Goal: Task Accomplishment & Management: Manage account settings

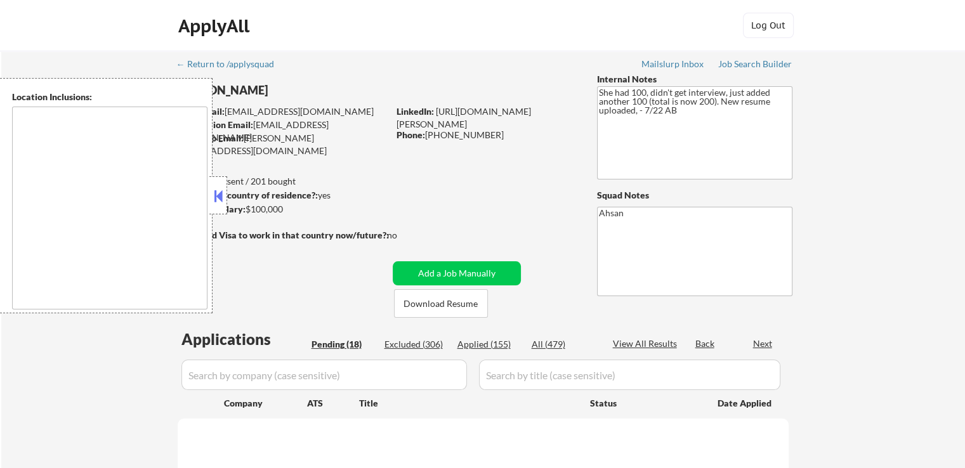
type textarea "[GEOGRAPHIC_DATA], [GEOGRAPHIC_DATA] [GEOGRAPHIC_DATA], [GEOGRAPHIC_DATA] [GEOG…"
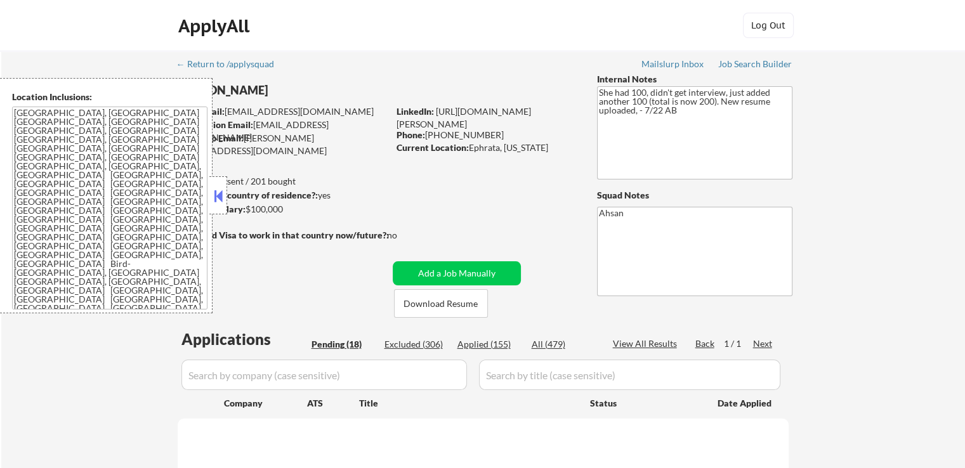
select select ""pending""
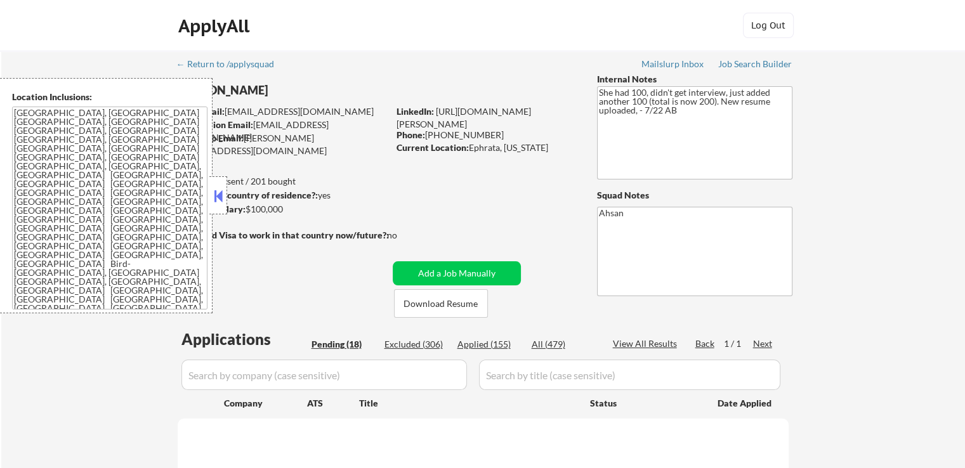
select select ""pending""
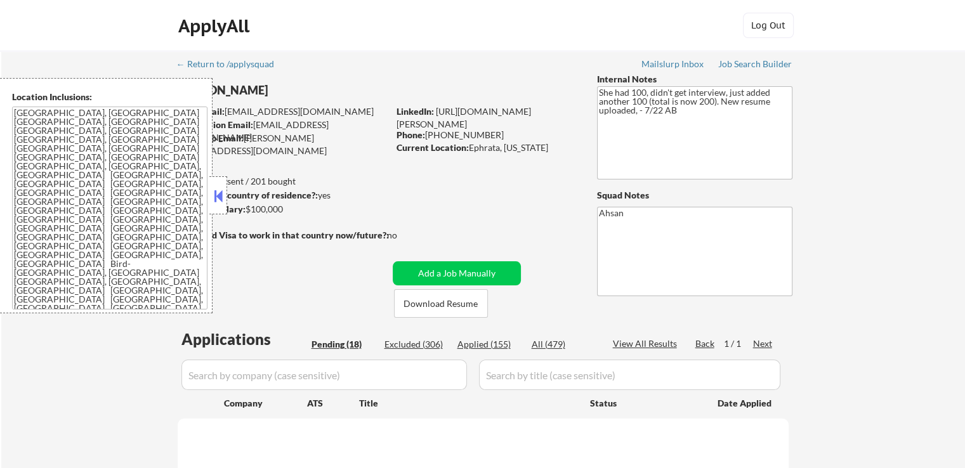
select select ""pending""
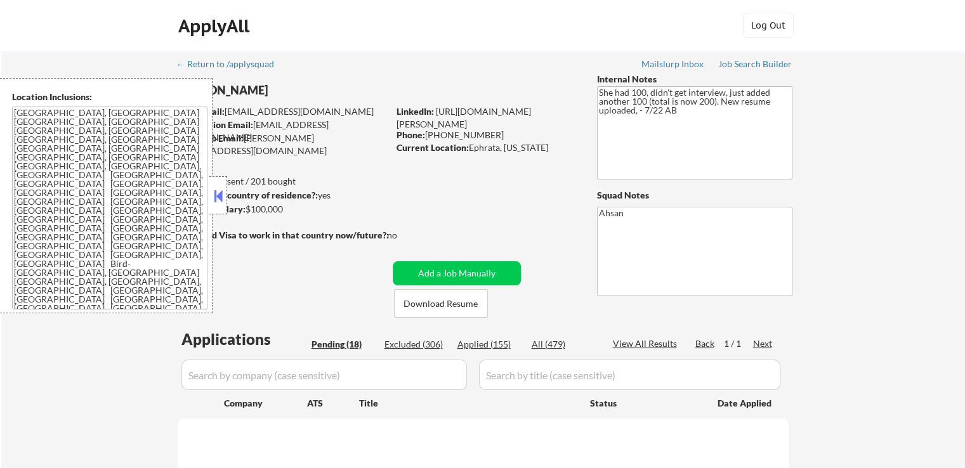
select select ""pending""
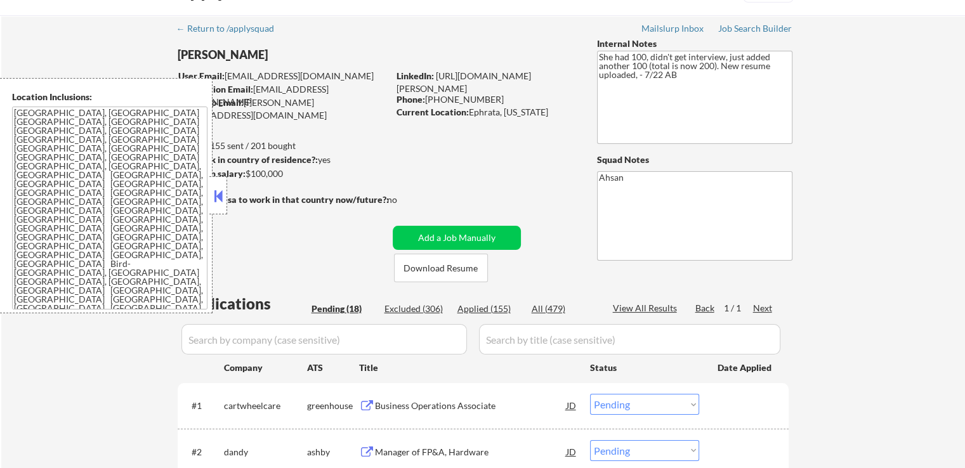
scroll to position [317, 0]
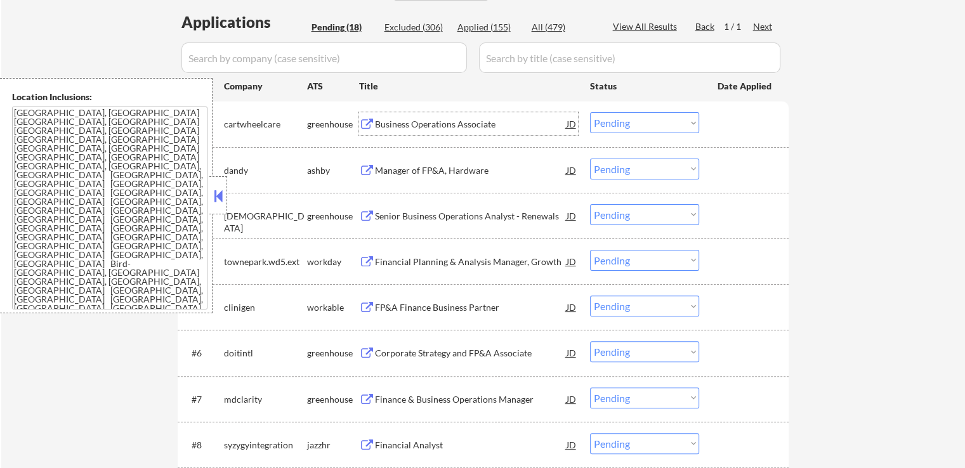
click at [381, 125] on div "Business Operations Associate" at bounding box center [471, 124] width 192 height 13
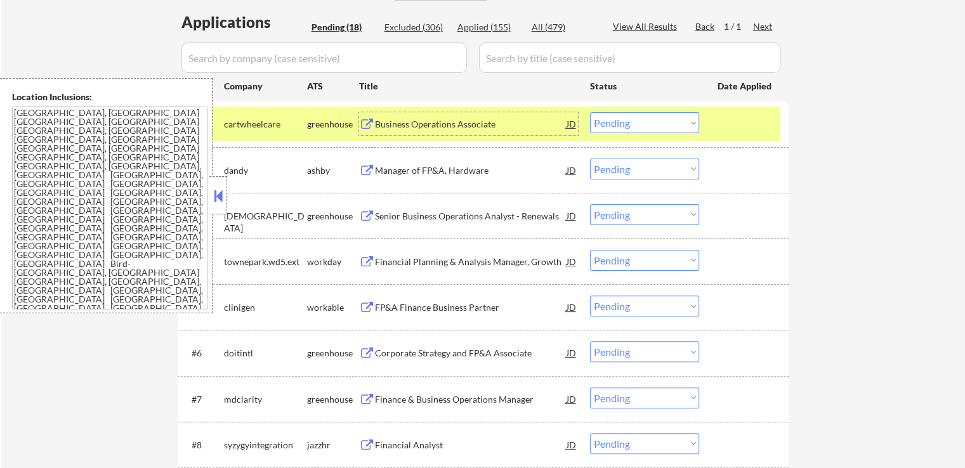
click at [371, 174] on button at bounding box center [367, 171] width 16 height 12
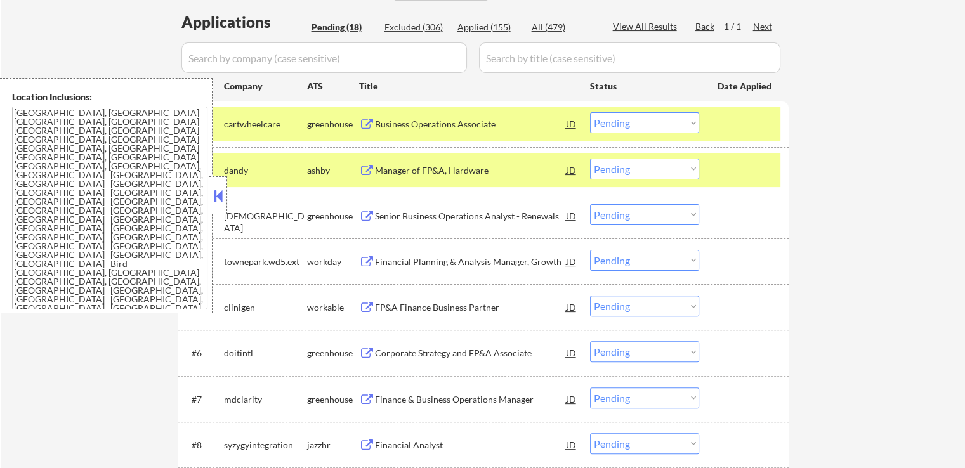
click at [404, 168] on div "Manager of FP&A, Hardware" at bounding box center [471, 170] width 192 height 13
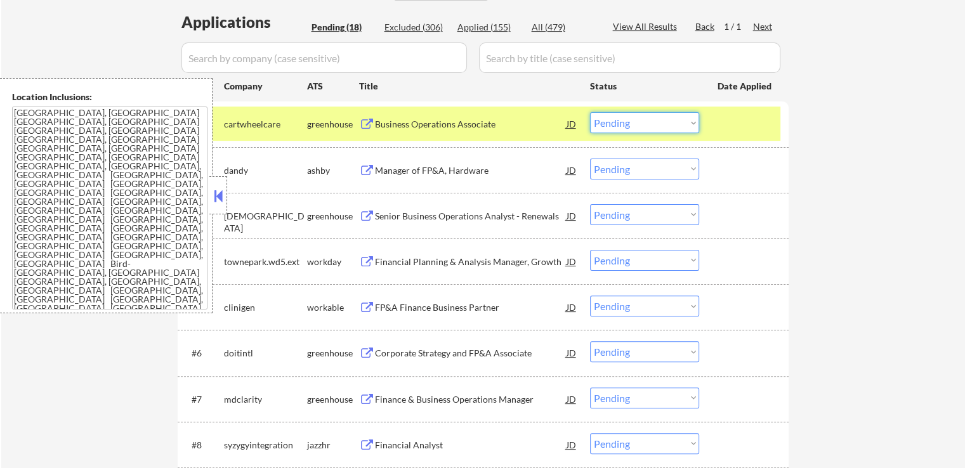
drag, startPoint x: 640, startPoint y: 122, endPoint x: 638, endPoint y: 133, distance: 10.3
click at [640, 122] on select "Choose an option... Pending Applied Excluded (Questions) Excluded (Expired) Exc…" at bounding box center [644, 122] width 109 height 21
click at [590, 112] on select "Choose an option... Pending Applied Excluded (Questions) Excluded (Expired) Exc…" at bounding box center [644, 122] width 109 height 21
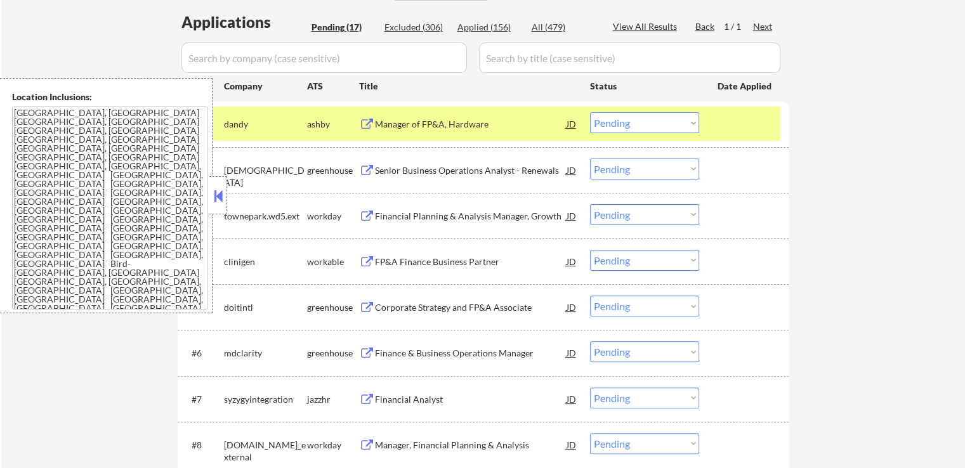
drag, startPoint x: 632, startPoint y: 116, endPoint x: 636, endPoint y: 131, distance: 16.3
click at [632, 116] on select "Choose an option... Pending Applied Excluded (Questions) Excluded (Expired) Exc…" at bounding box center [644, 122] width 109 height 21
click at [590, 112] on select "Choose an option... Pending Applied Excluded (Questions) Excluded (Expired) Exc…" at bounding box center [644, 122] width 109 height 21
select select ""pending""
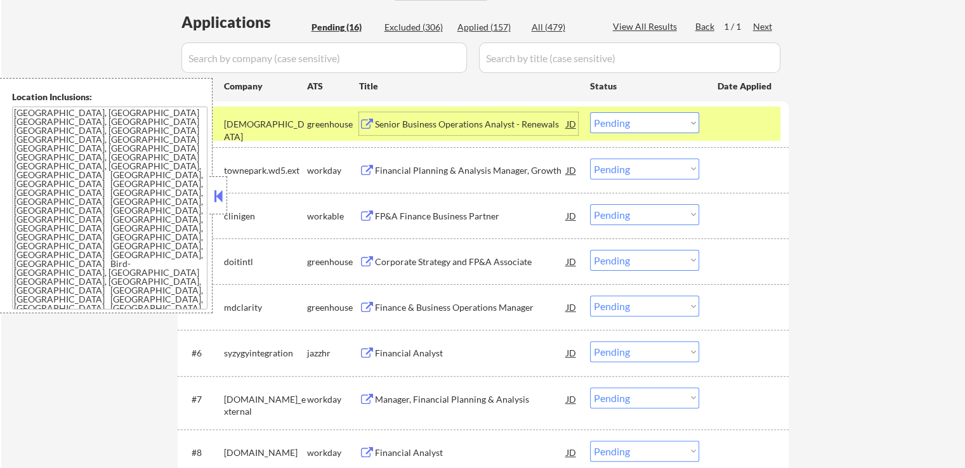
click at [399, 125] on div "Senior Business Operations Analyst - Renewals" at bounding box center [471, 124] width 192 height 13
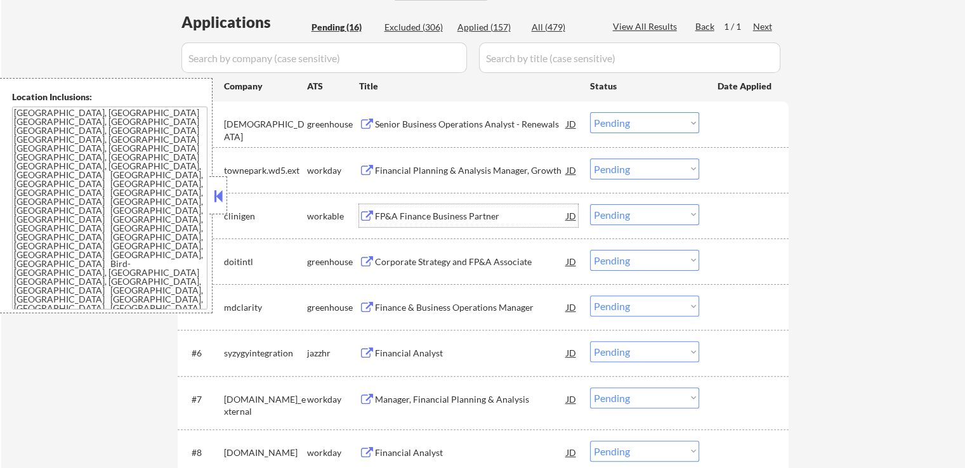
click at [376, 213] on div "FP&A Finance Business Partner" at bounding box center [471, 216] width 192 height 13
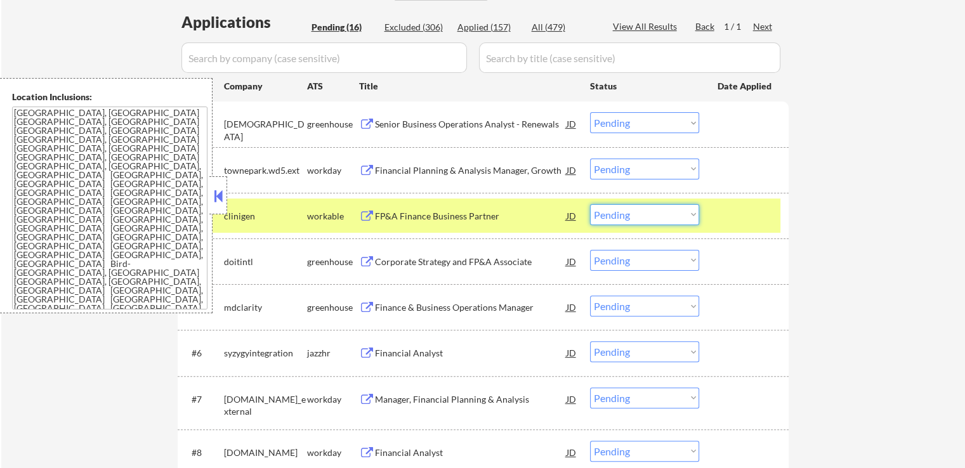
click at [627, 207] on select "Choose an option... Pending Applied Excluded (Questions) Excluded (Expired) Exc…" at bounding box center [644, 214] width 109 height 21
click at [590, 204] on select "Choose an option... Pending Applied Excluded (Questions) Excluded (Expired) Exc…" at bounding box center [644, 214] width 109 height 21
select select ""pending""
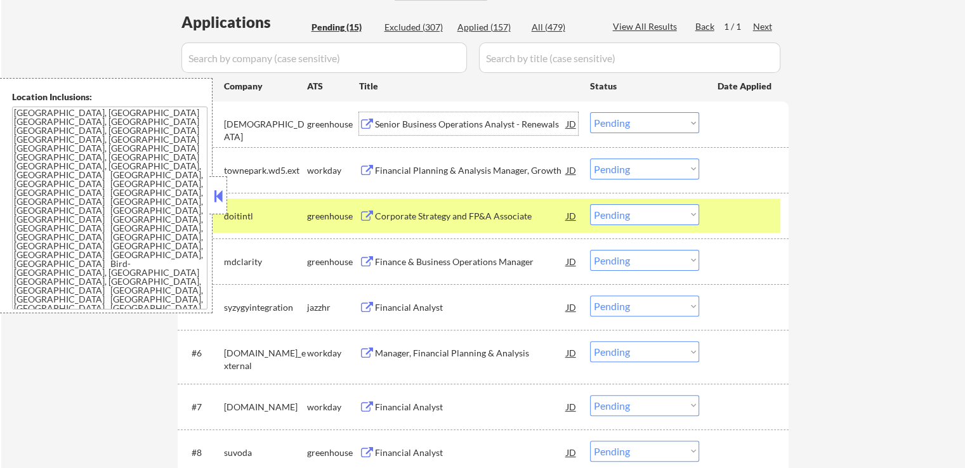
click at [402, 128] on div "Senior Business Operations Analyst - Renewals" at bounding box center [471, 124] width 192 height 13
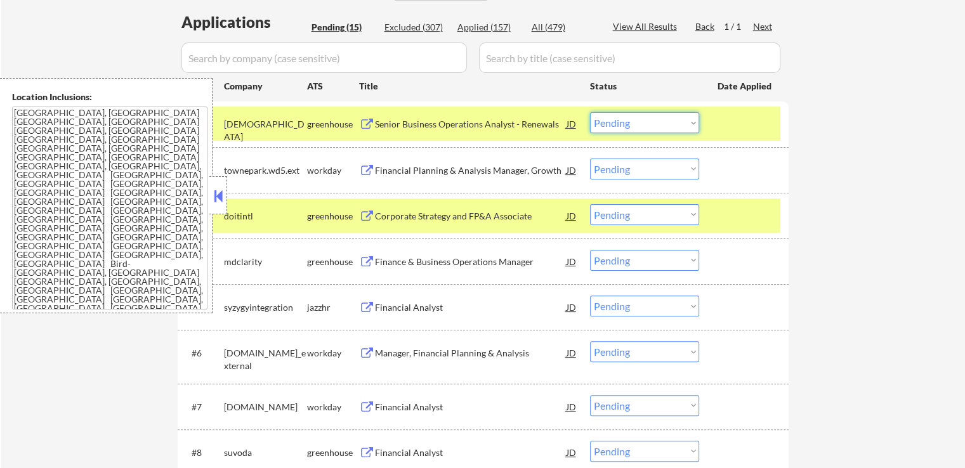
drag, startPoint x: 617, startPoint y: 122, endPoint x: 619, endPoint y: 131, distance: 9.0
click at [618, 124] on select "Choose an option... Pending Applied Excluded (Questions) Excluded (Expired) Exc…" at bounding box center [644, 122] width 109 height 21
click at [590, 112] on select "Choose an option... Pending Applied Excluded (Questions) Excluded (Expired) Exc…" at bounding box center [644, 122] width 109 height 21
select select ""pending""
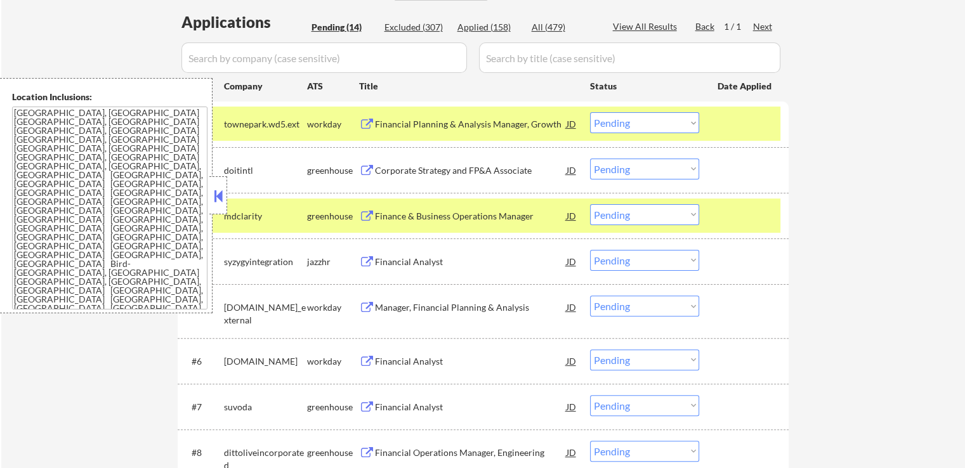
click at [380, 218] on div "Finance & Business Operations Manager" at bounding box center [471, 216] width 192 height 13
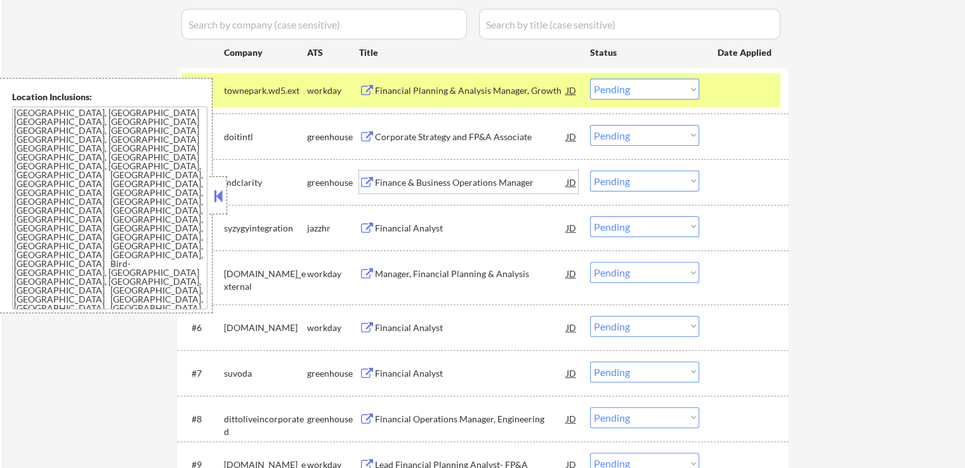
scroll to position [381, 0]
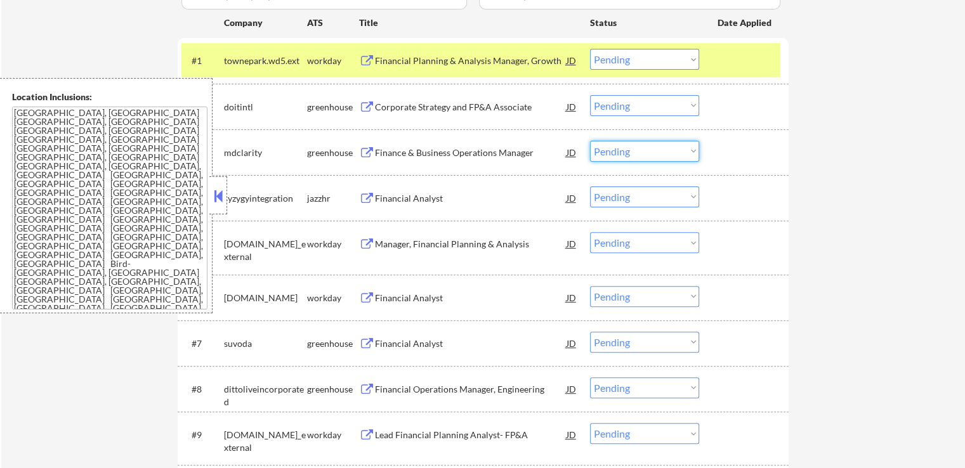
drag, startPoint x: 611, startPoint y: 152, endPoint x: 612, endPoint y: 159, distance: 7.7
click at [611, 152] on select "Choose an option... Pending Applied Excluded (Questions) Excluded (Expired) Exc…" at bounding box center [644, 151] width 109 height 21
click at [590, 141] on select "Choose an option... Pending Applied Excluded (Questions) Excluded (Expired) Exc…" at bounding box center [644, 151] width 109 height 21
click at [405, 199] on div "Financial Analyst" at bounding box center [471, 198] width 192 height 13
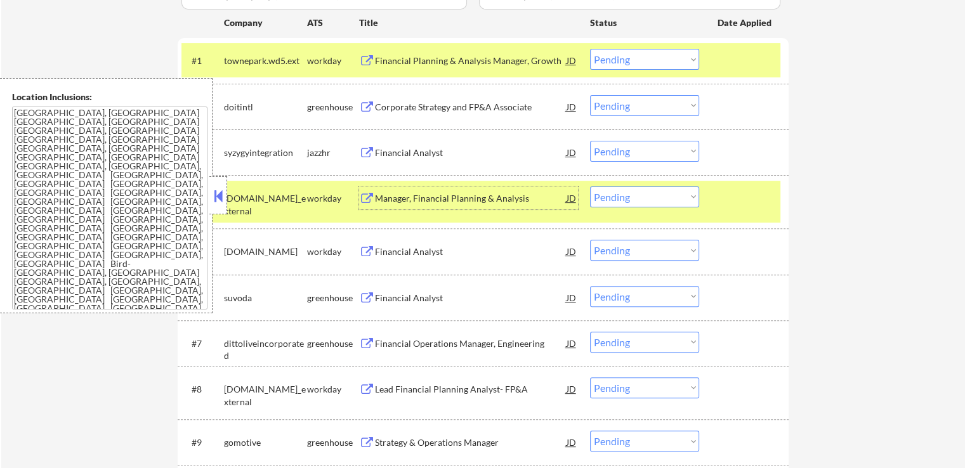
click at [603, 143] on select "Choose an option... Pending Applied Excluded (Questions) Excluded (Expired) Exc…" at bounding box center [644, 151] width 109 height 21
click at [590, 141] on select "Choose an option... Pending Applied Excluded (Questions) Excluded (Expired) Exc…" at bounding box center [644, 151] width 109 height 21
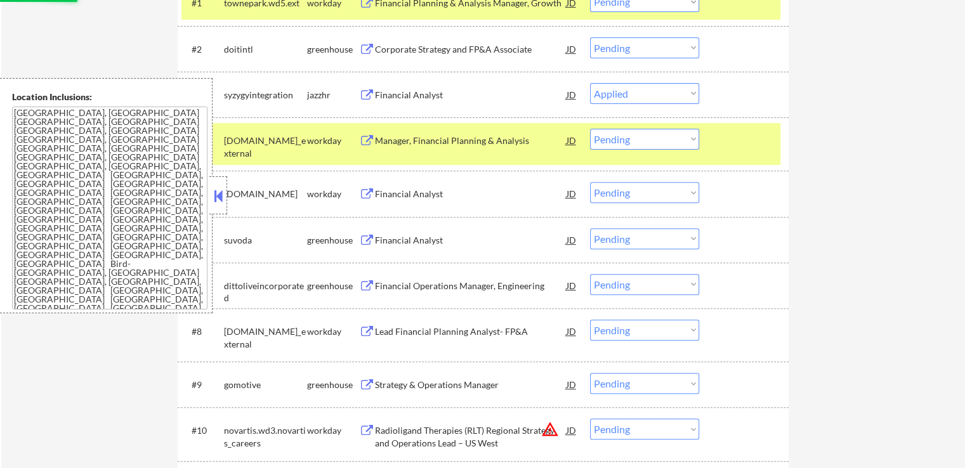
scroll to position [508, 0]
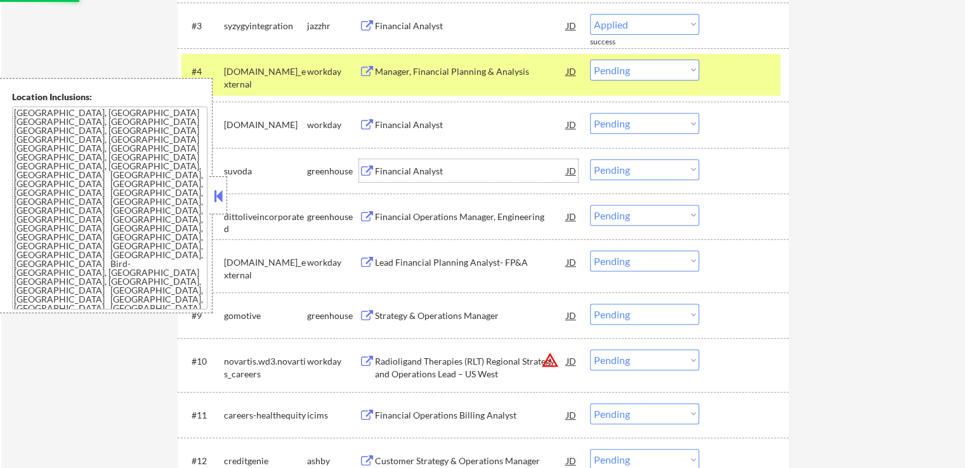
click at [384, 168] on div "Financial Analyst" at bounding box center [471, 171] width 192 height 13
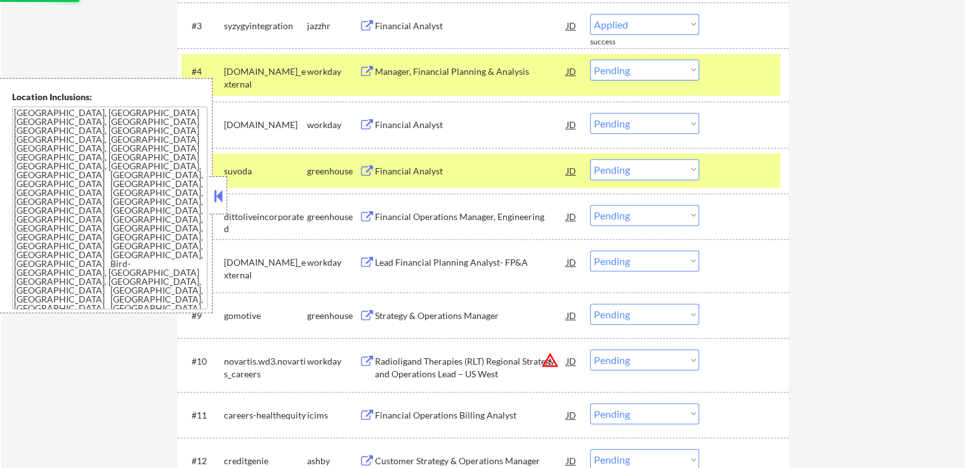
select select ""pending""
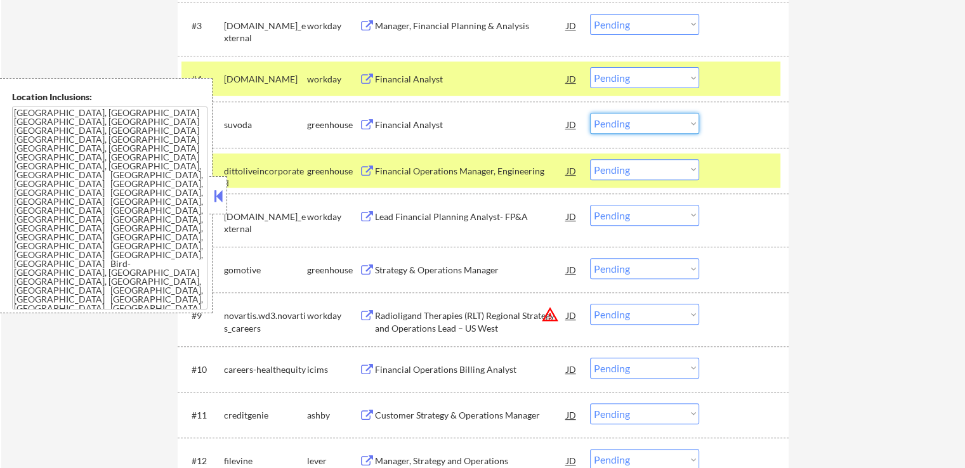
click at [636, 124] on select "Choose an option... Pending Applied Excluded (Questions) Excluded (Expired) Exc…" at bounding box center [644, 123] width 109 height 21
click at [590, 113] on select "Choose an option... Pending Applied Excluded (Questions) Excluded (Expired) Exc…" at bounding box center [644, 123] width 109 height 21
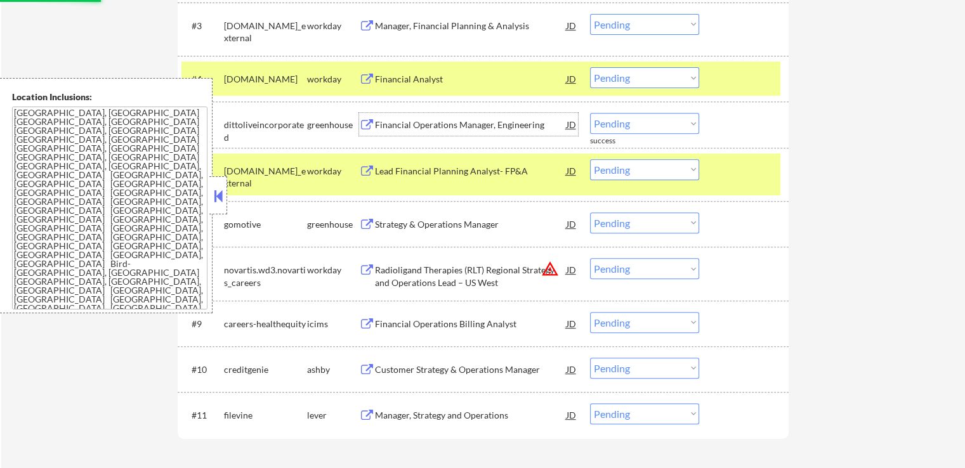
click at [384, 129] on div "Financial Operations Manager, Engineering" at bounding box center [471, 125] width 192 height 13
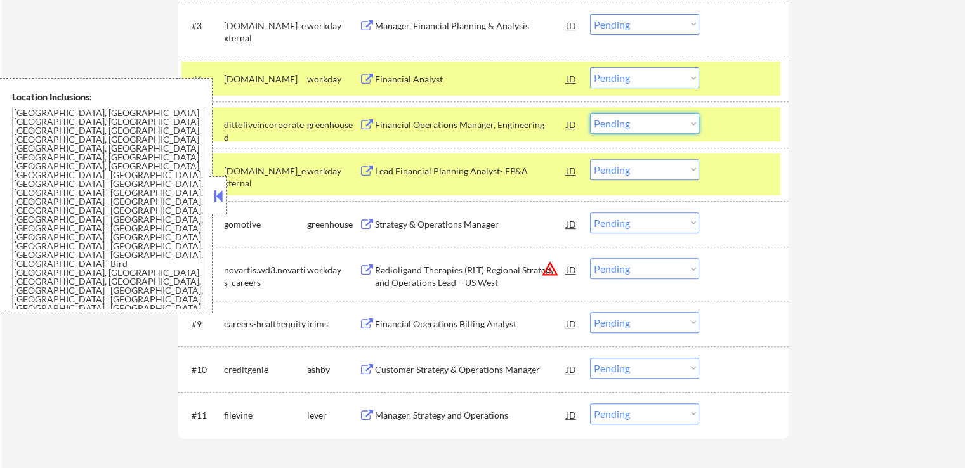
drag, startPoint x: 628, startPoint y: 117, endPoint x: 629, endPoint y: 131, distance: 14.0
click at [628, 117] on select "Choose an option... Pending Applied Excluded (Questions) Excluded (Expired) Exc…" at bounding box center [644, 123] width 109 height 21
click at [590, 113] on select "Choose an option... Pending Applied Excluded (Questions) Excluded (Expired) Exc…" at bounding box center [644, 123] width 109 height 21
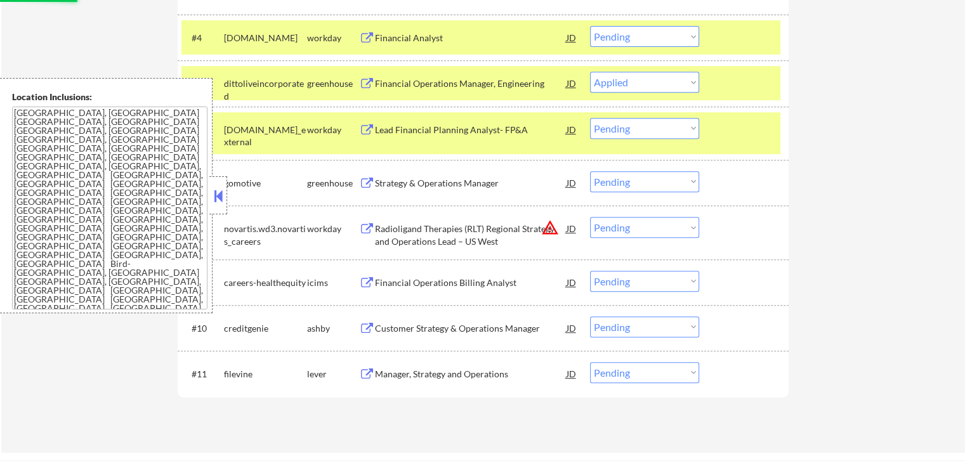
scroll to position [571, 0]
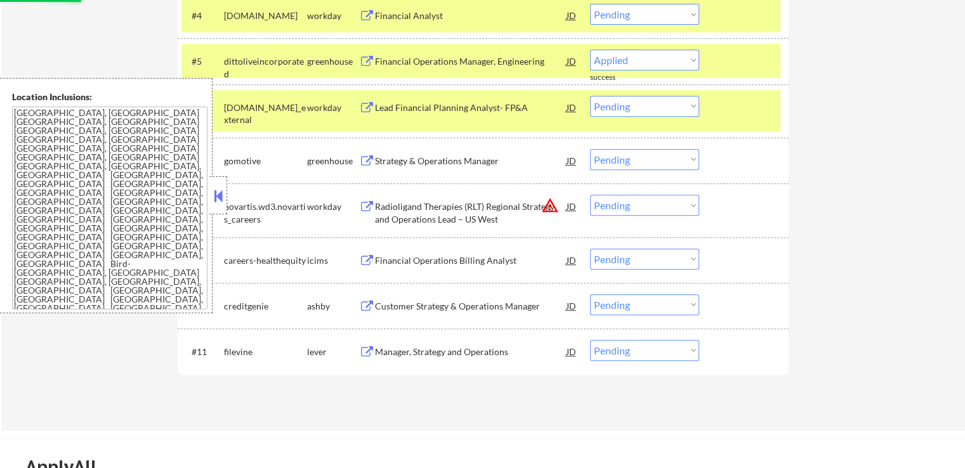
select select ""pending""
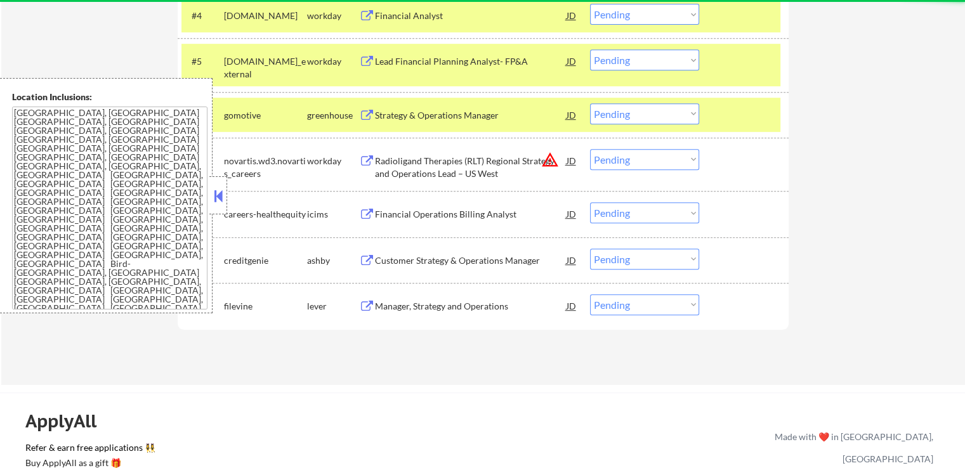
click at [393, 260] on div "Customer Strategy & Operations Manager" at bounding box center [471, 260] width 192 height 13
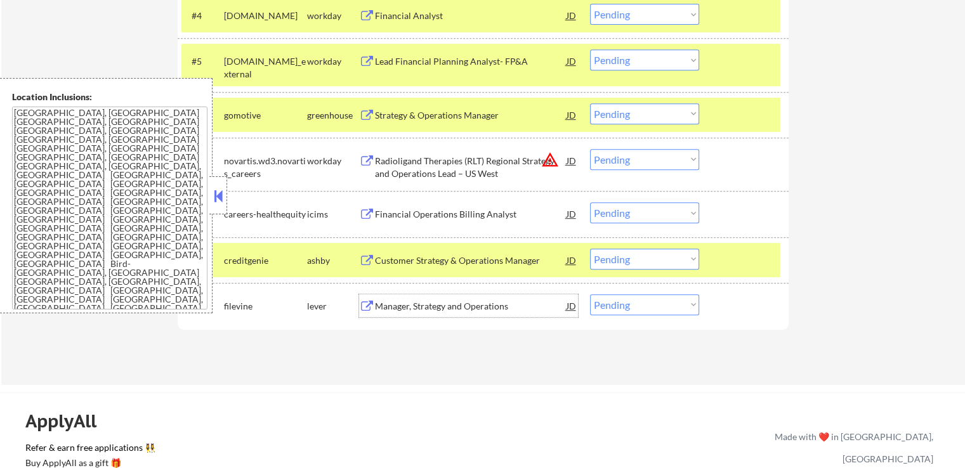
click at [388, 312] on div "Manager, Strategy and Operations" at bounding box center [471, 306] width 192 height 13
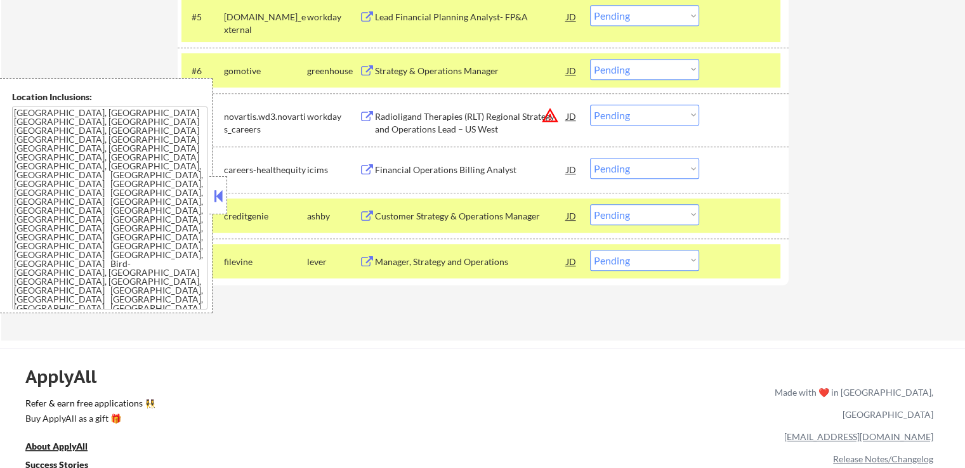
scroll to position [635, 0]
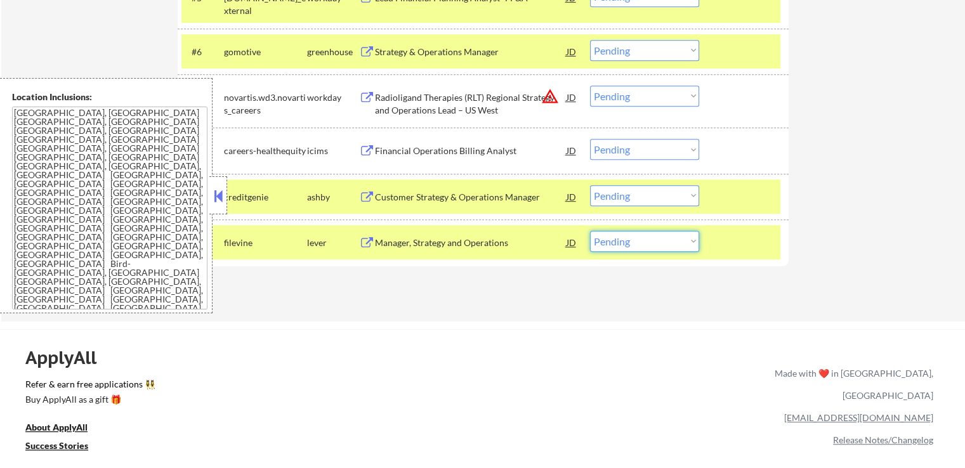
click at [621, 241] on select "Choose an option... Pending Applied Excluded (Questions) Excluded (Expired) Exc…" at bounding box center [644, 241] width 109 height 21
select select ""applied""
click at [590, 231] on select "Choose an option... Pending Applied Excluded (Questions) Excluded (Expired) Exc…" at bounding box center [644, 241] width 109 height 21
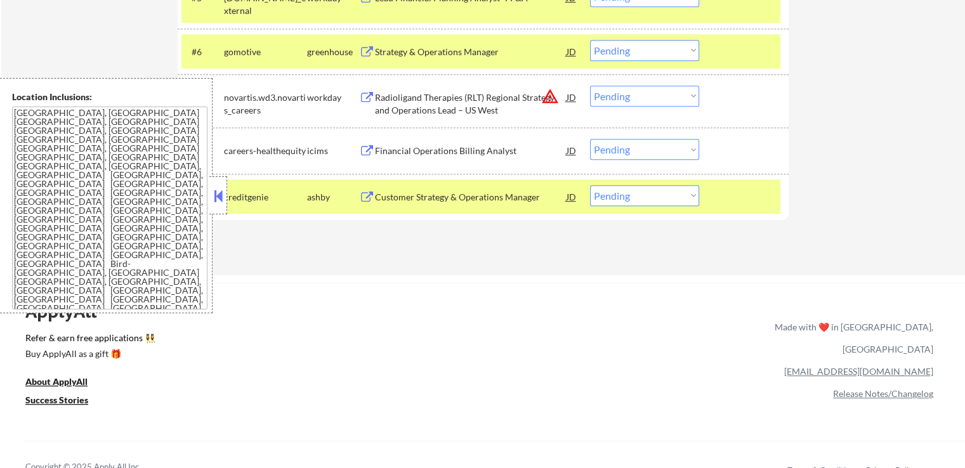
drag, startPoint x: 621, startPoint y: 192, endPoint x: 622, endPoint y: 199, distance: 7.0
click at [621, 192] on select "Choose an option... Pending Applied Excluded (Questions) Excluded (Expired) Exc…" at bounding box center [644, 195] width 109 height 21
select select ""applied""
click at [590, 185] on select "Choose an option... Pending Applied Excluded (Questions) Excluded (Expired) Exc…" at bounding box center [644, 195] width 109 height 21
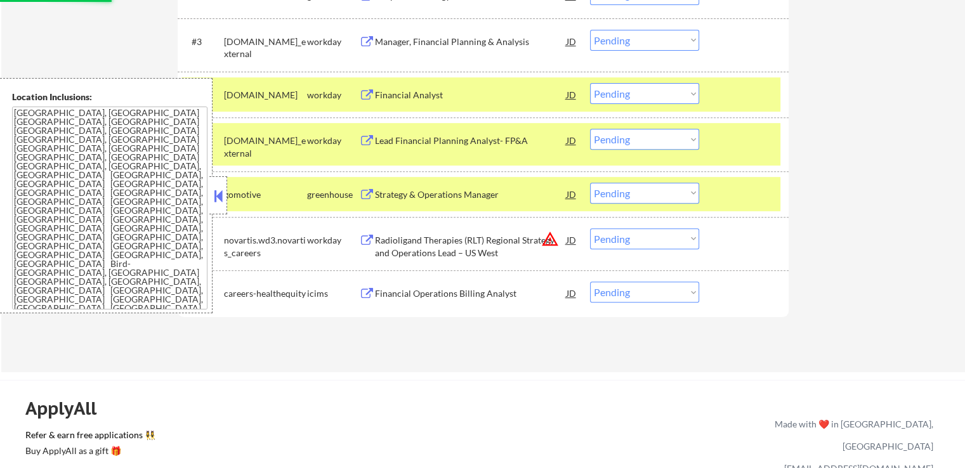
scroll to position [508, 0]
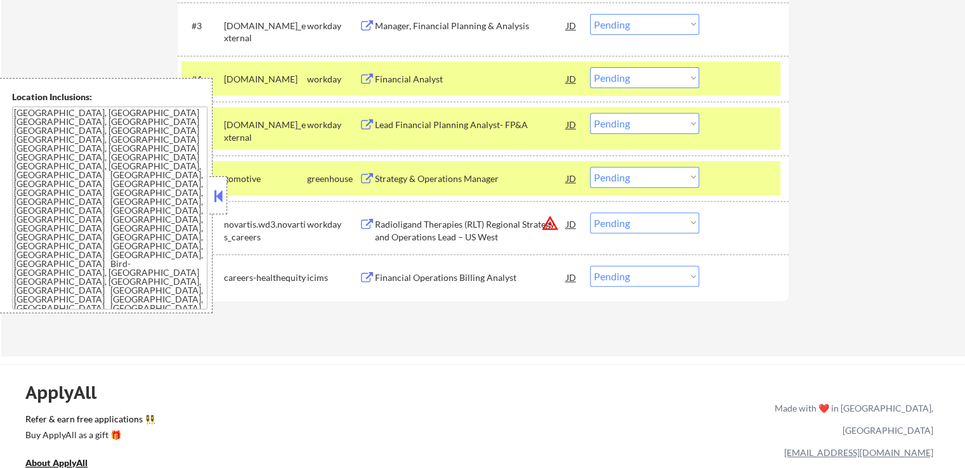
click at [643, 176] on select "Choose an option... Pending Applied Excluded (Questions) Excluded (Expired) Exc…" at bounding box center [644, 177] width 109 height 21
click at [590, 167] on select "Choose an option... Pending Applied Excluded (Questions) Excluded (Expired) Exc…" at bounding box center [644, 177] width 109 height 21
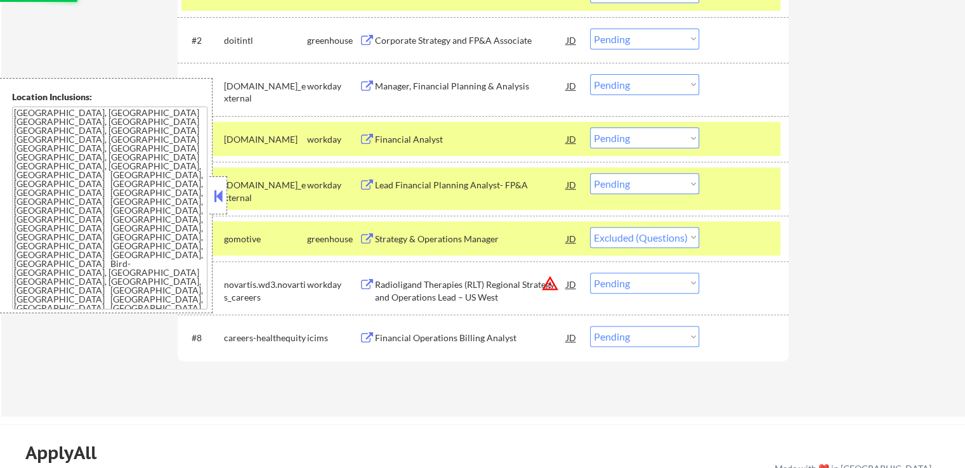
scroll to position [381, 0]
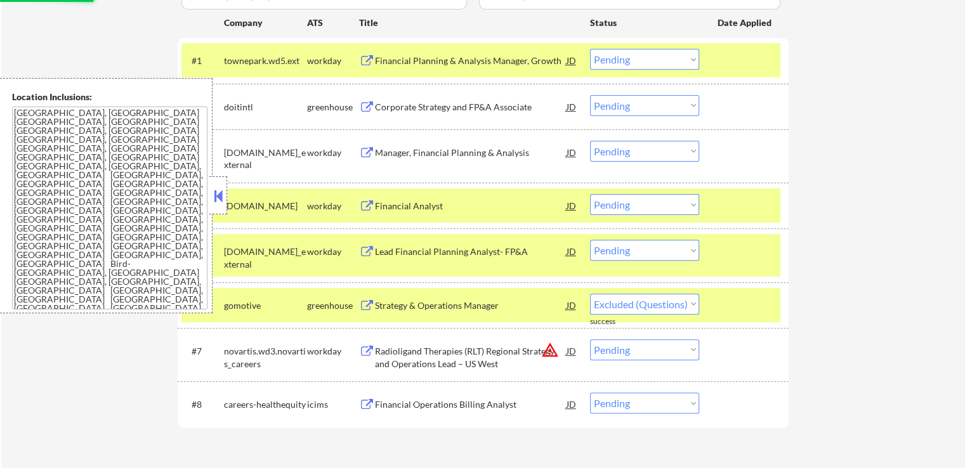
select select ""pending""
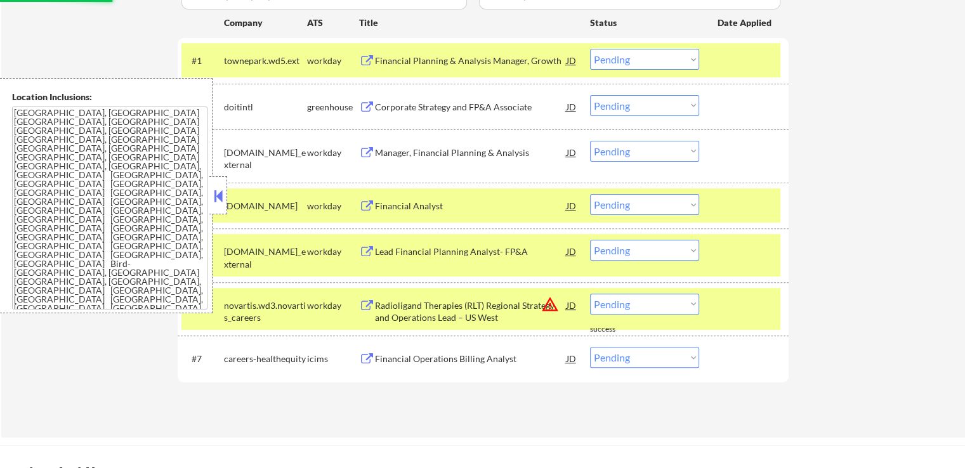
click at [400, 108] on div "Corporate Strategy and FP&A Associate" at bounding box center [471, 107] width 192 height 13
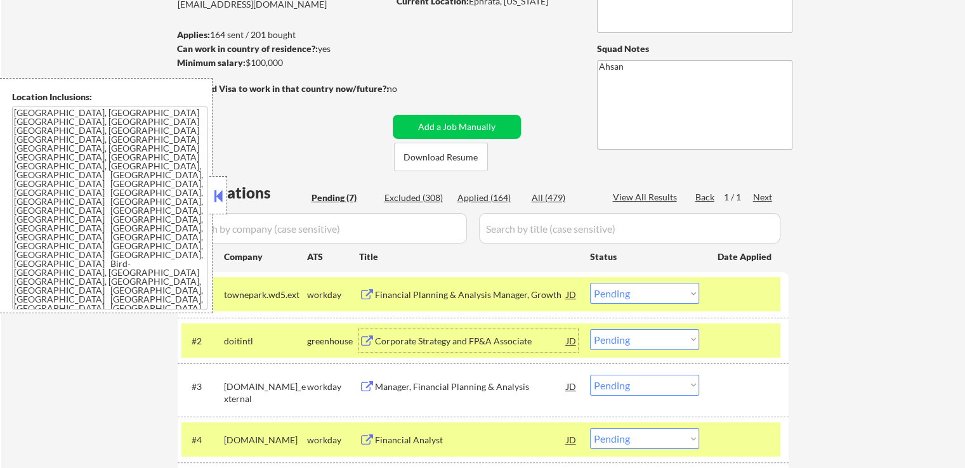
scroll to position [127, 0]
